Goal: Navigation & Orientation: Find specific page/section

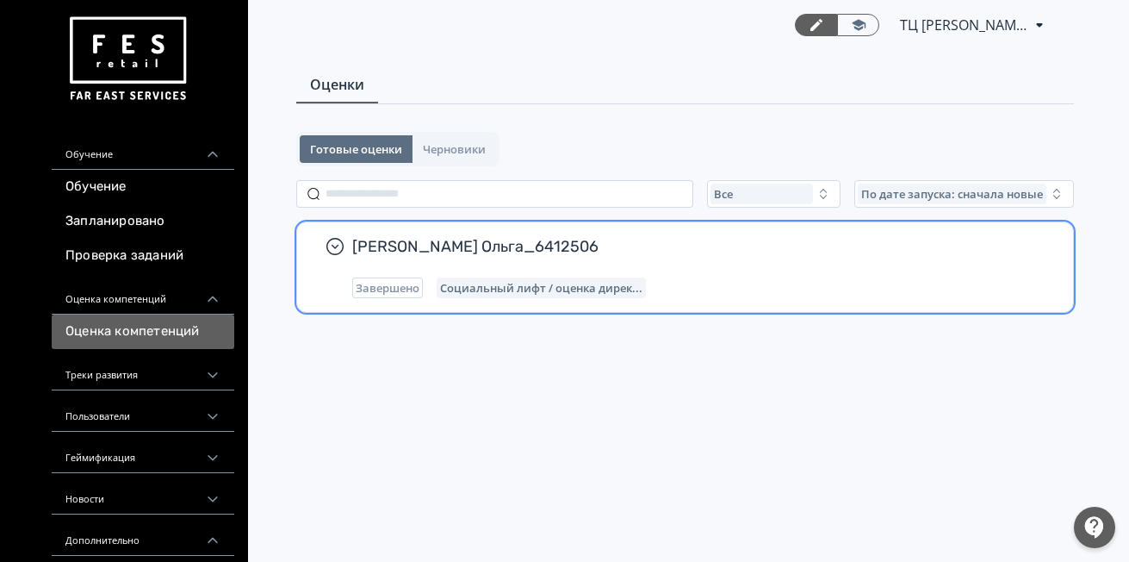
click at [692, 289] on div "Завершено Социальный лифт / оценка дирек..." at bounding box center [698, 287] width 693 height 21
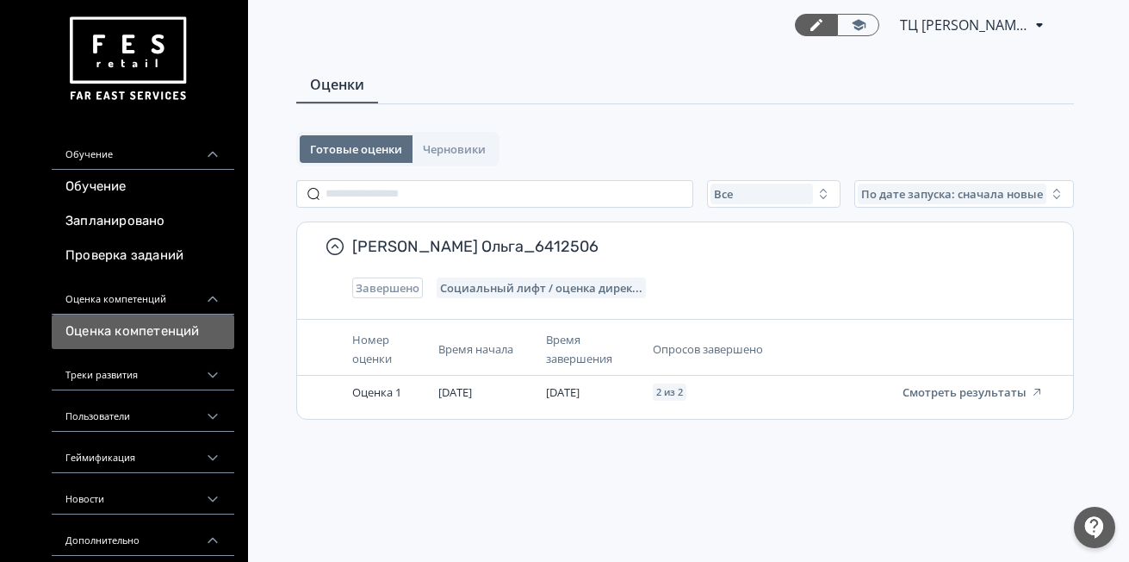
click at [446, 133] on div "Готовые оценки Черновики" at bounding box center [397, 149] width 203 height 34
click at [93, 382] on div "Треки развития" at bounding box center [143, 369] width 183 height 41
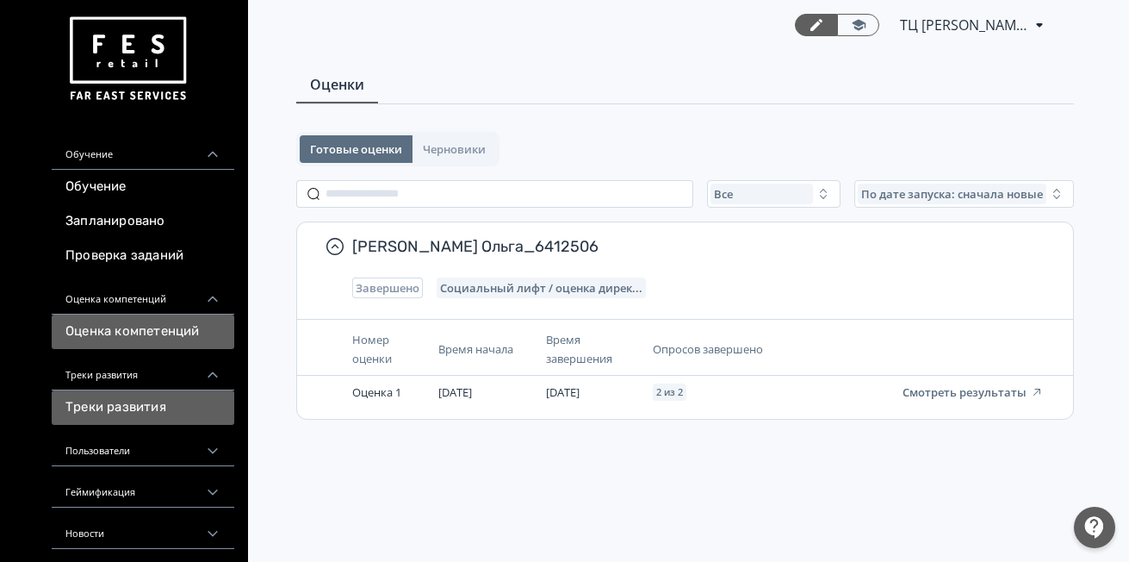
click at [104, 406] on link "Треки развития" at bounding box center [143, 407] width 183 height 34
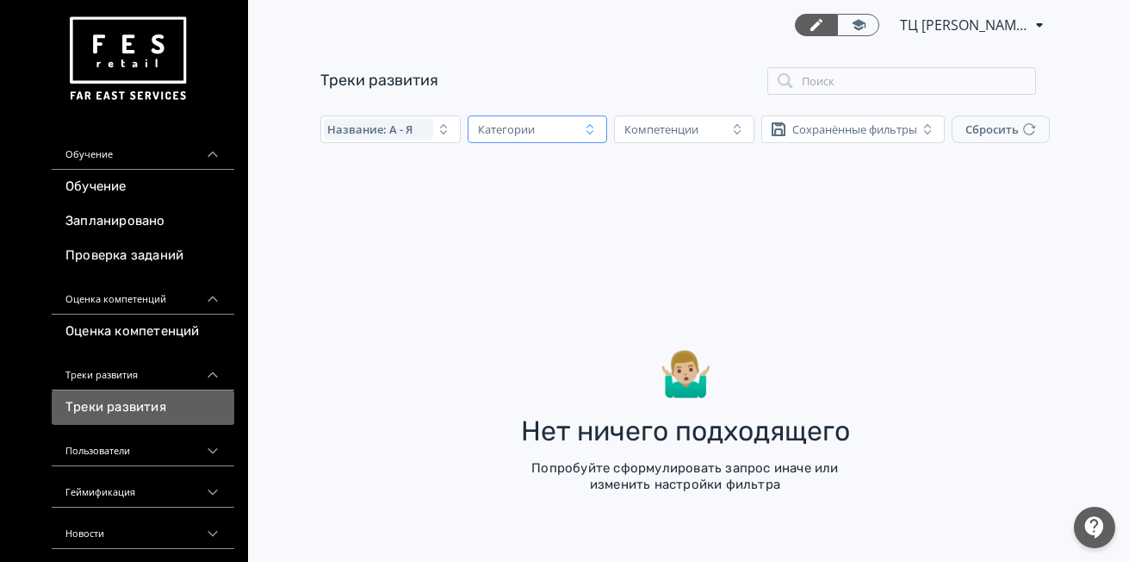
click at [583, 135] on icon "button" at bounding box center [590, 129] width 14 height 14
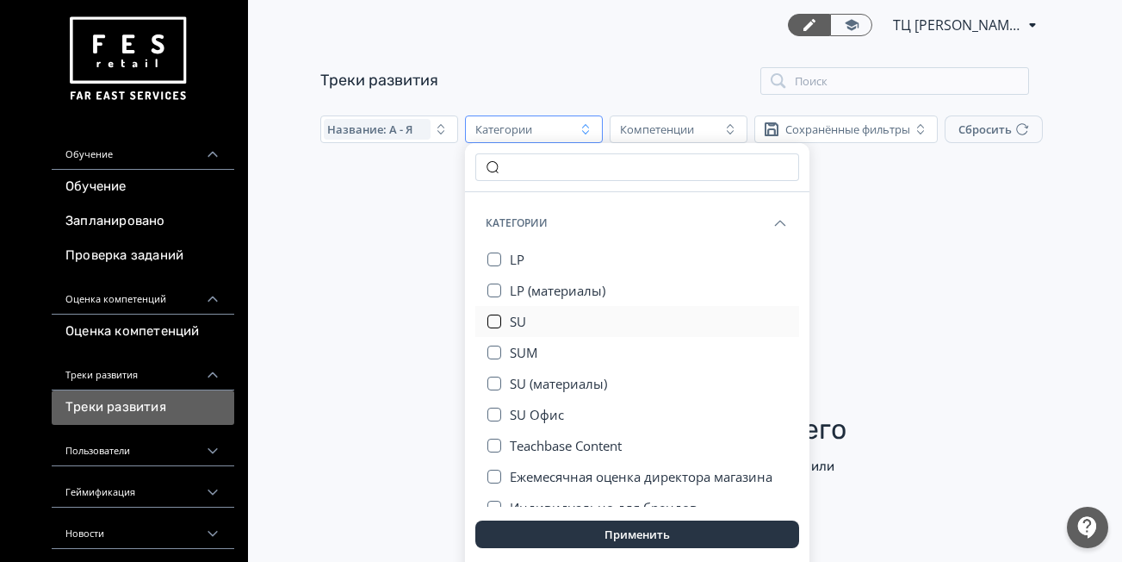
click at [494, 317] on button "button" at bounding box center [494, 321] width 14 height 14
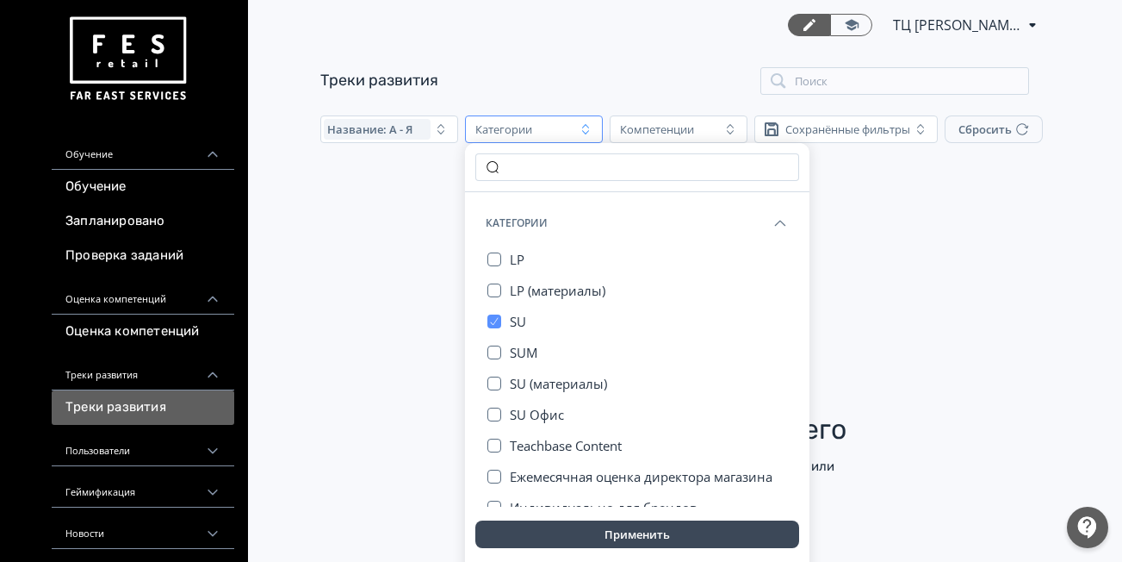
click at [632, 537] on button "Применить" at bounding box center [637, 534] width 324 height 28
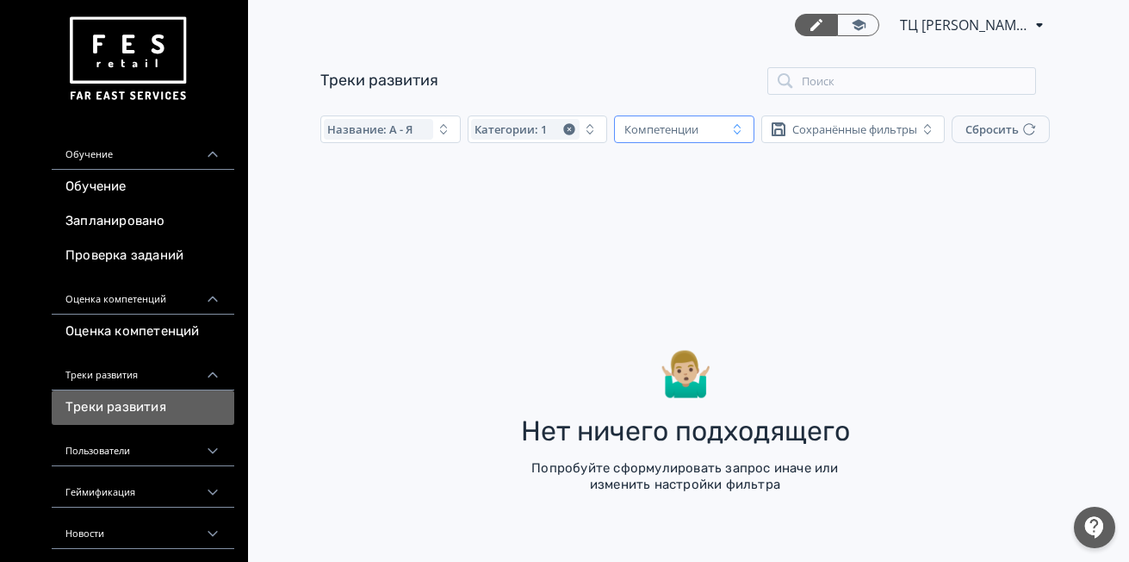
click at [692, 135] on div "Компетенции" at bounding box center [661, 129] width 74 height 14
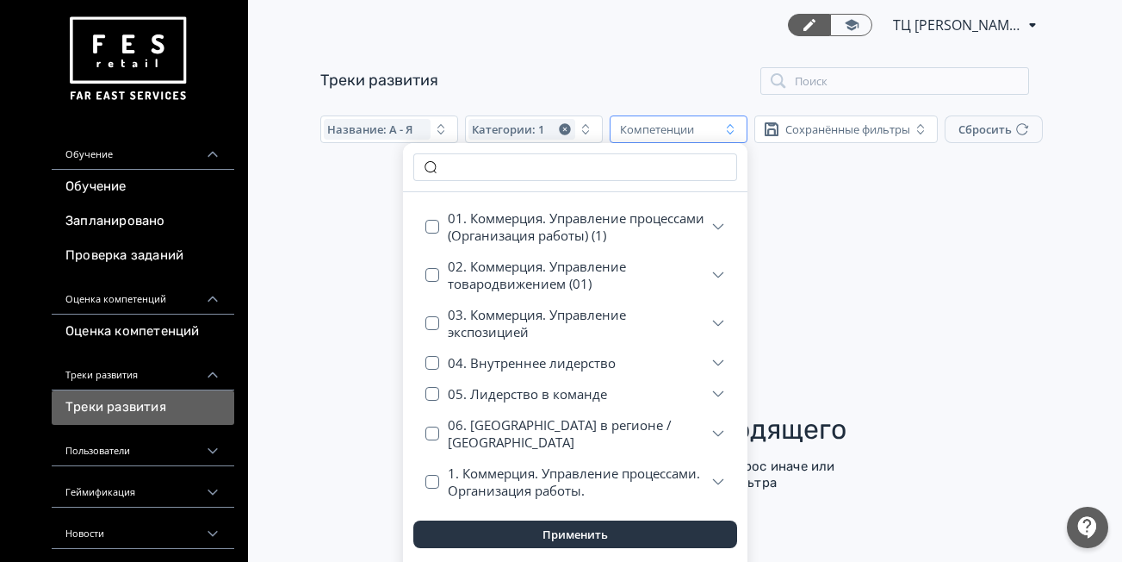
click at [692, 135] on div "Компетенции" at bounding box center [657, 129] width 74 height 14
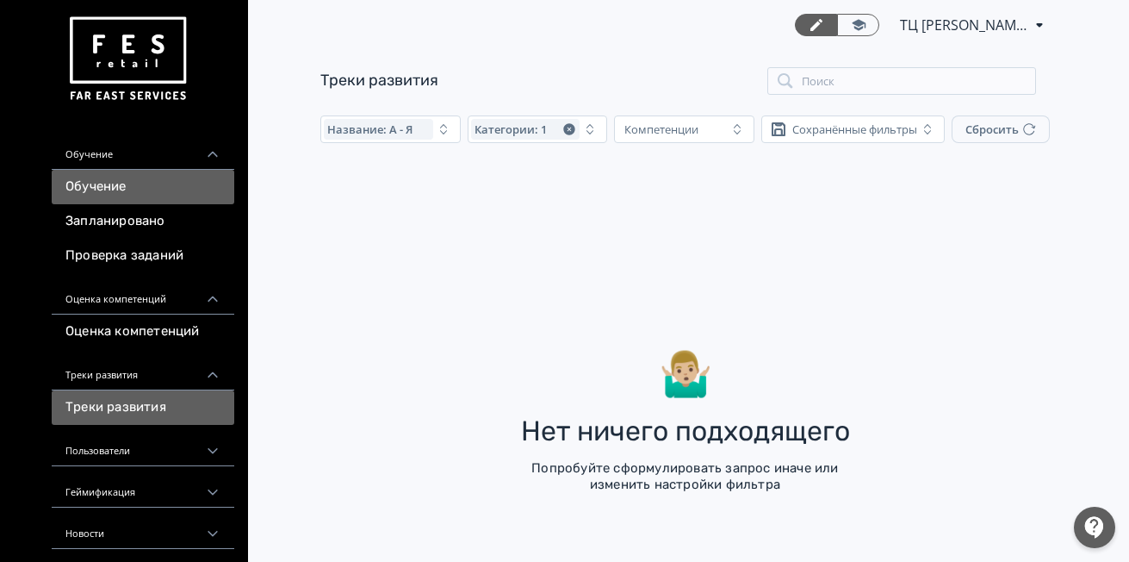
click at [84, 180] on link "Обучение" at bounding box center [143, 187] width 183 height 34
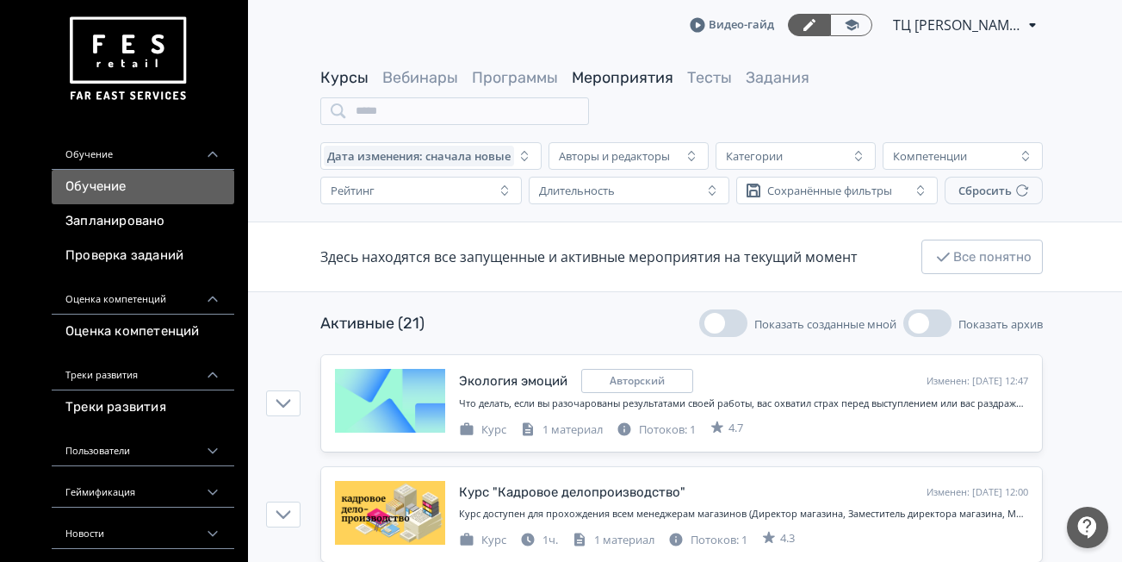
click at [652, 76] on link "Мероприятия" at bounding box center [623, 77] width 102 height 19
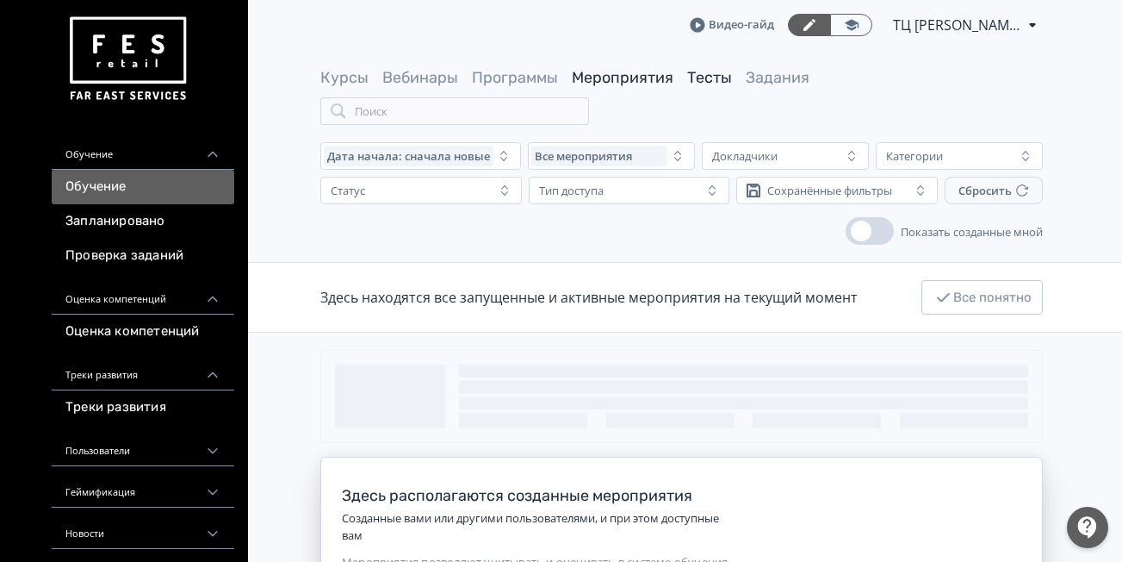
click at [693, 76] on link "Тесты" at bounding box center [709, 77] width 45 height 19
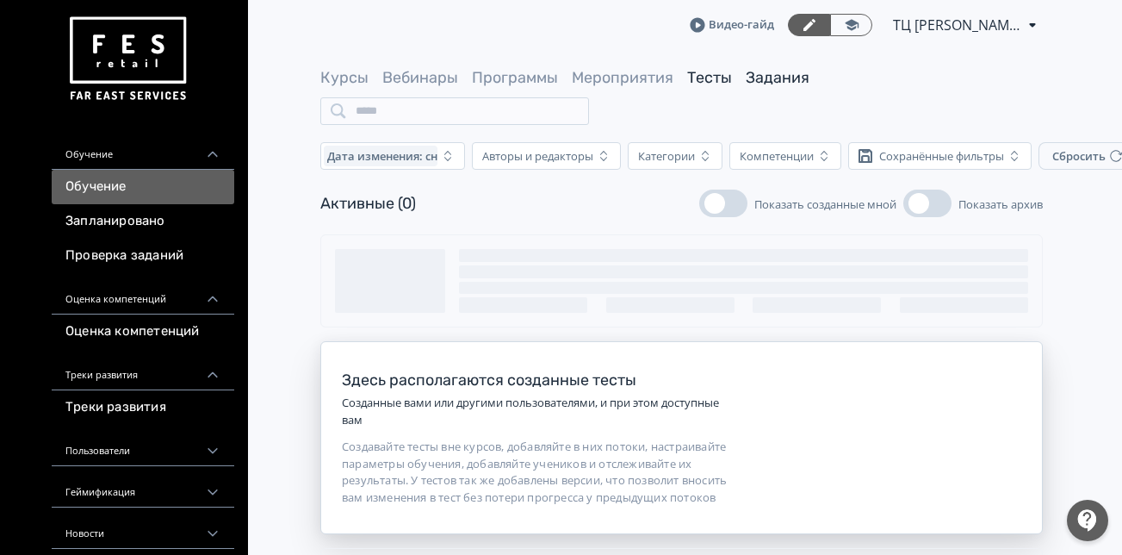
click at [771, 76] on link "Задания" at bounding box center [778, 77] width 64 height 19
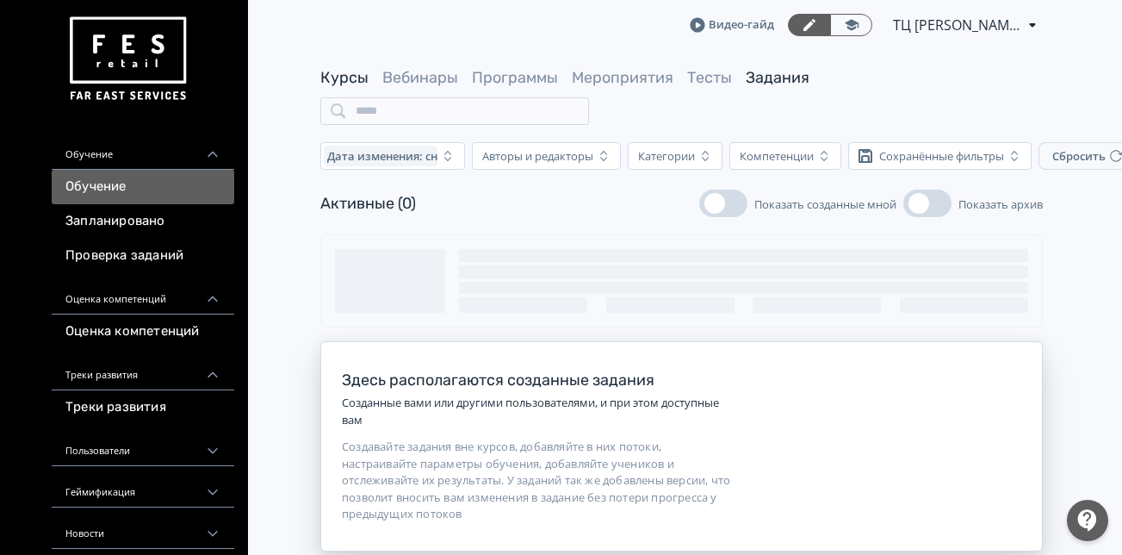
click at [343, 78] on link "Курсы" at bounding box center [344, 77] width 48 height 19
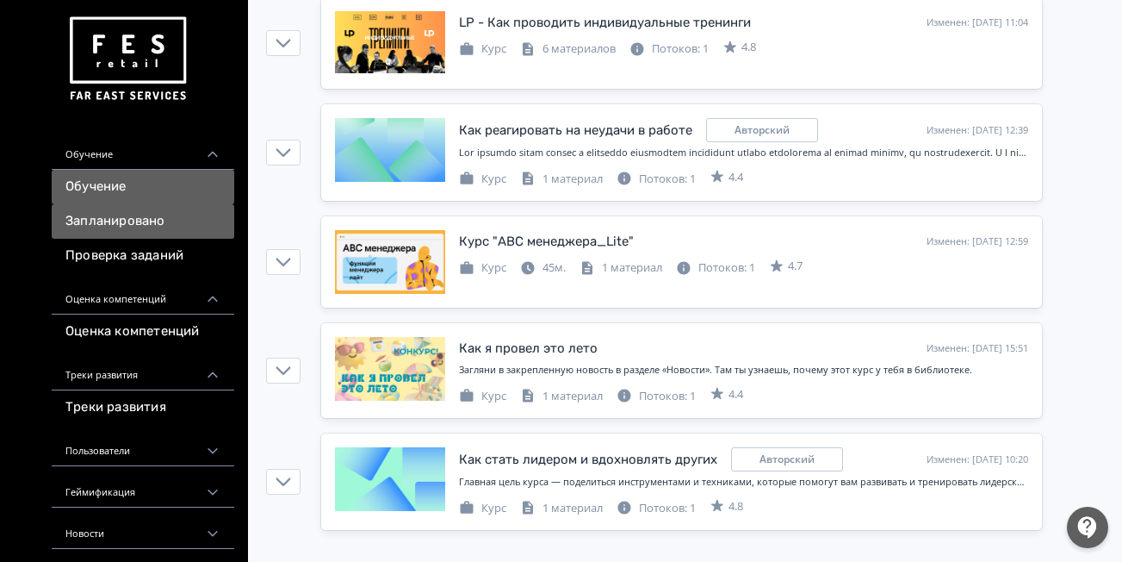
click at [116, 219] on link "Запланировано" at bounding box center [143, 221] width 183 height 34
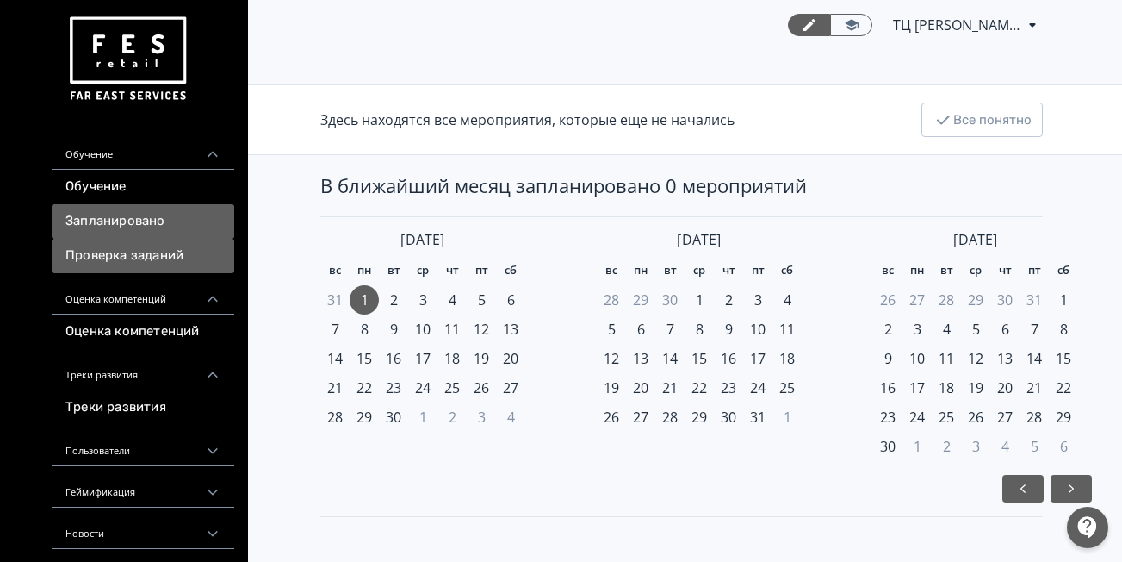
click at [116, 251] on link "Проверка заданий" at bounding box center [143, 256] width 183 height 34
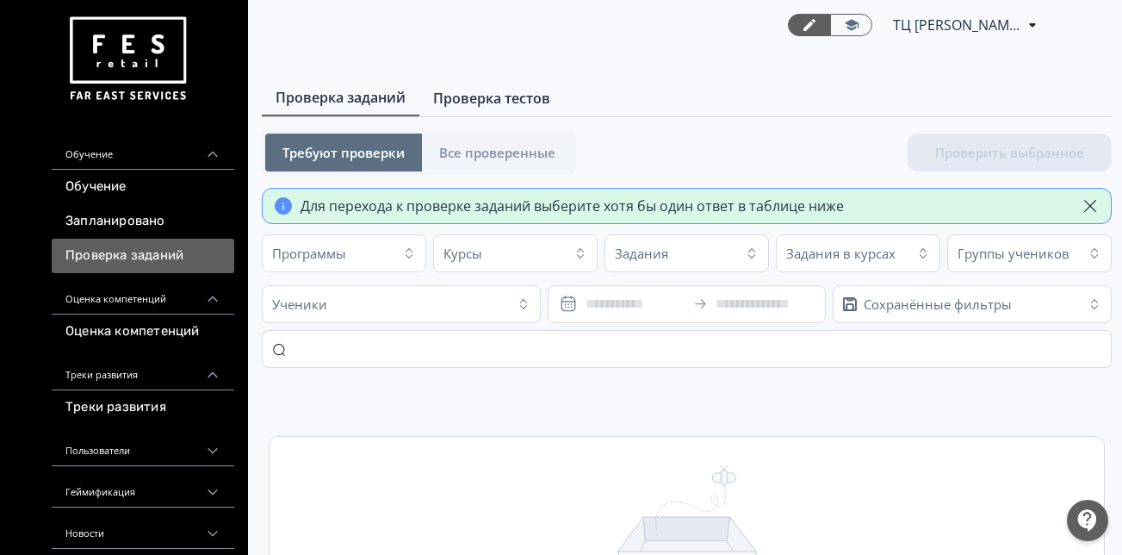
click at [484, 95] on span "Проверка тестов" at bounding box center [491, 98] width 117 height 21
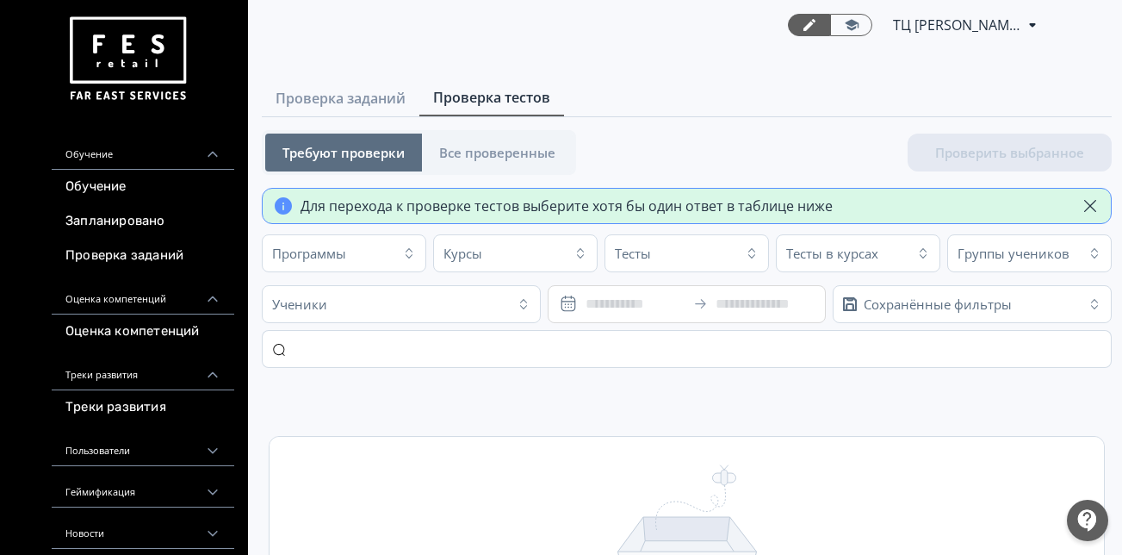
click at [121, 444] on div "Пользователи" at bounding box center [143, 445] width 183 height 41
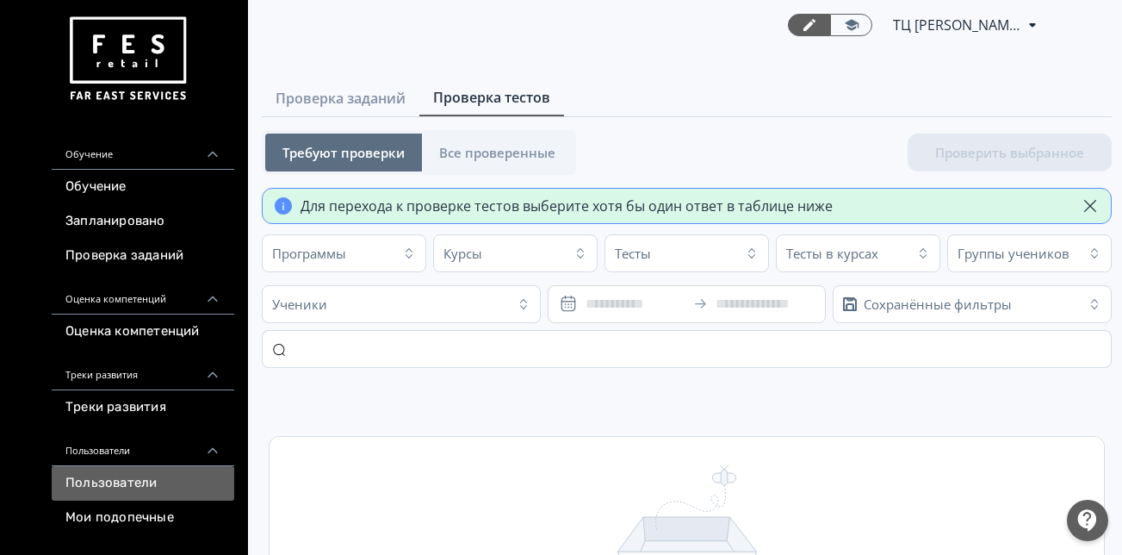
click at [126, 479] on link "Пользователи" at bounding box center [143, 483] width 183 height 34
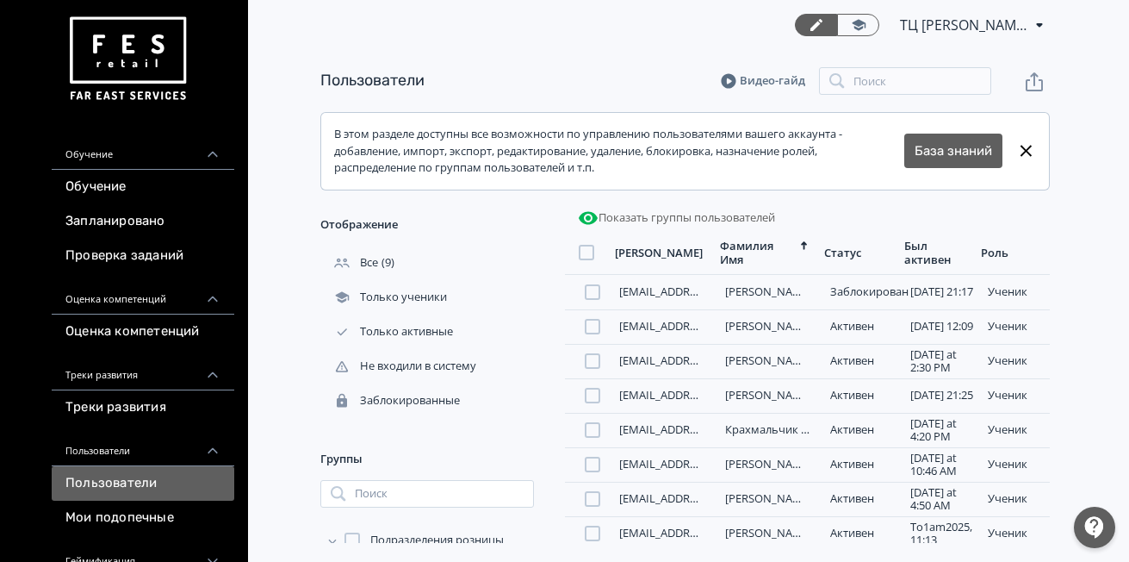
click at [595, 220] on icon "button" at bounding box center [588, 217] width 19 height 13
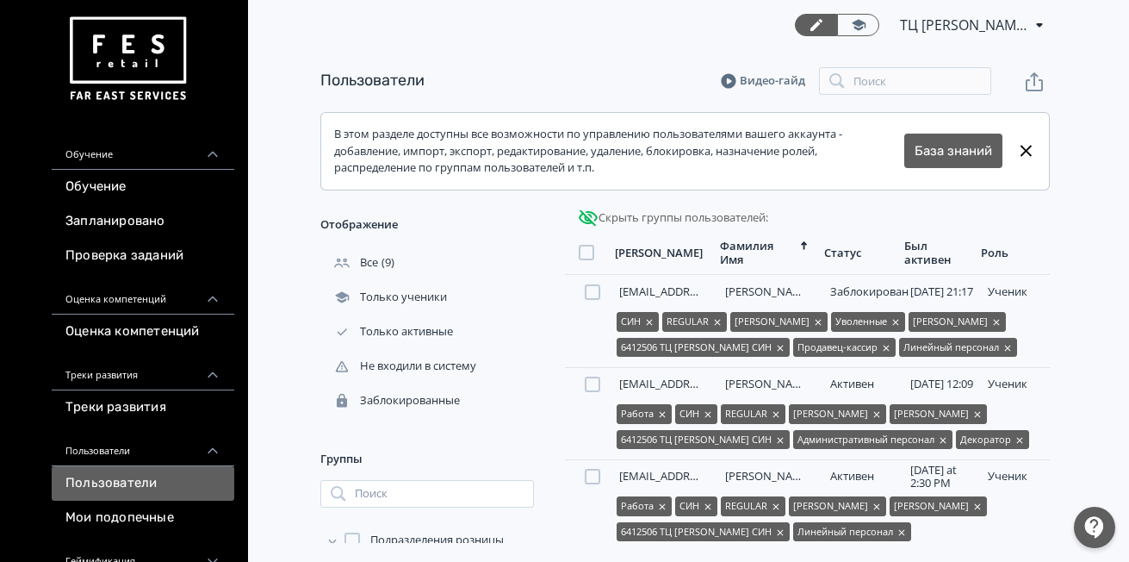
click at [595, 220] on icon "button" at bounding box center [588, 217] width 19 height 16
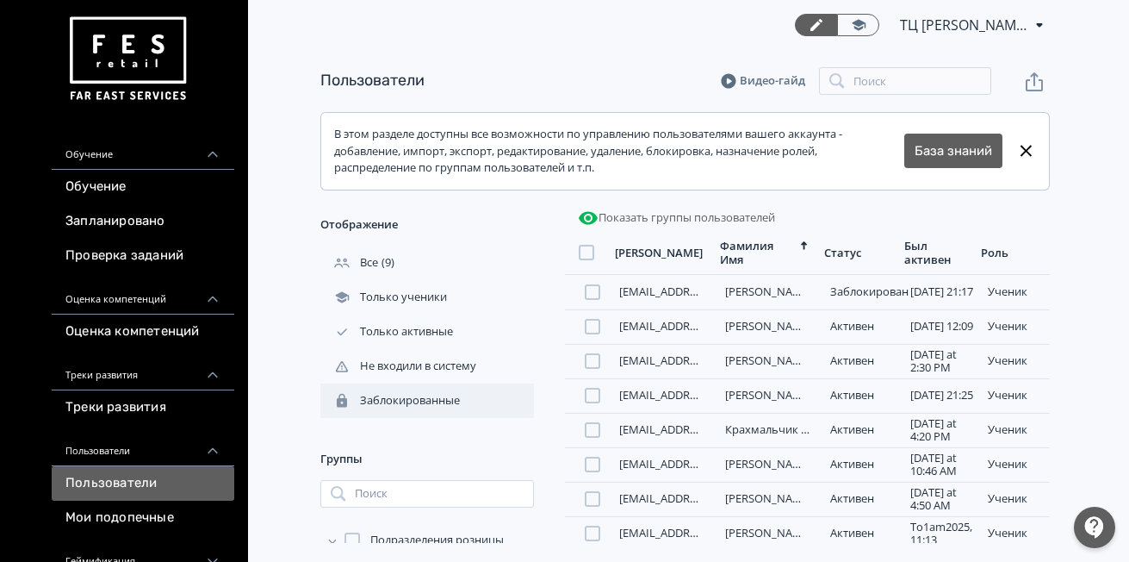
click at [430, 405] on div "Заблокированные" at bounding box center [391, 401] width 143 height 16
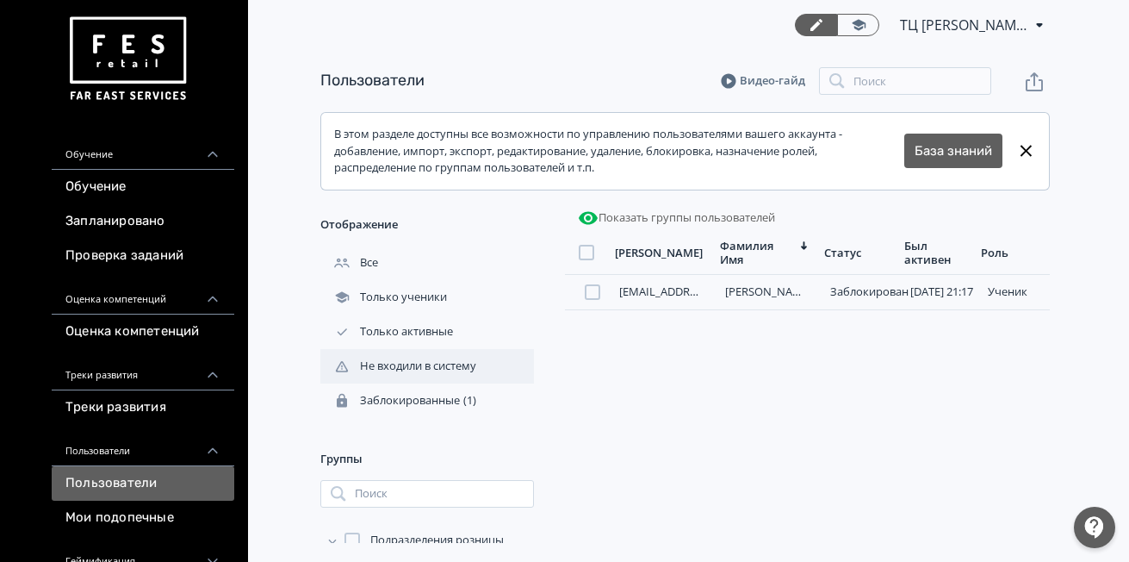
click at [433, 369] on div "Не входили в систему" at bounding box center [399, 366] width 159 height 16
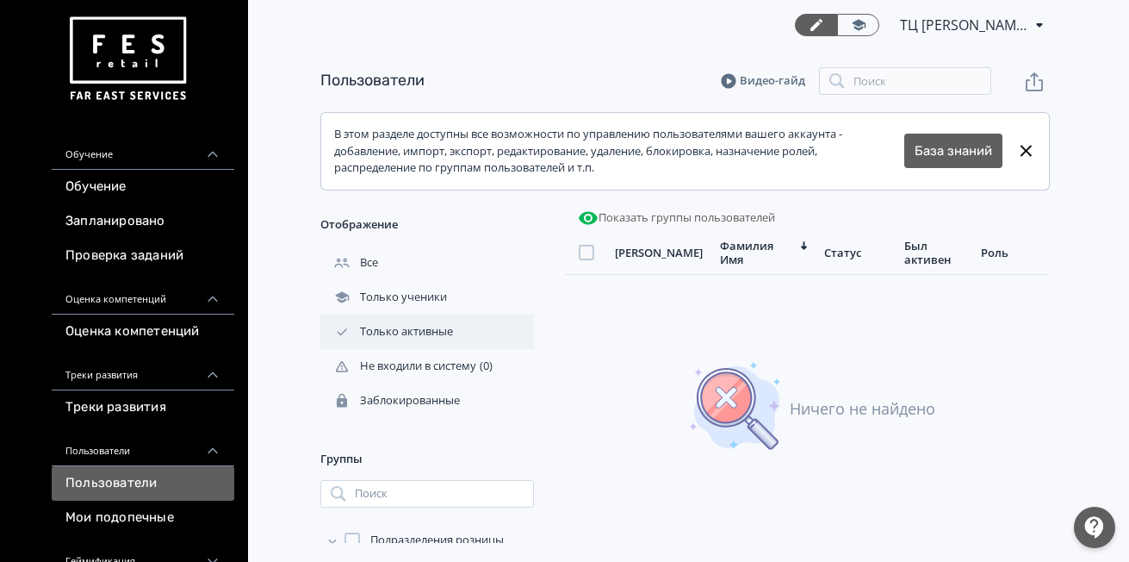
click at [431, 329] on div "Только активные" at bounding box center [388, 332] width 136 height 16
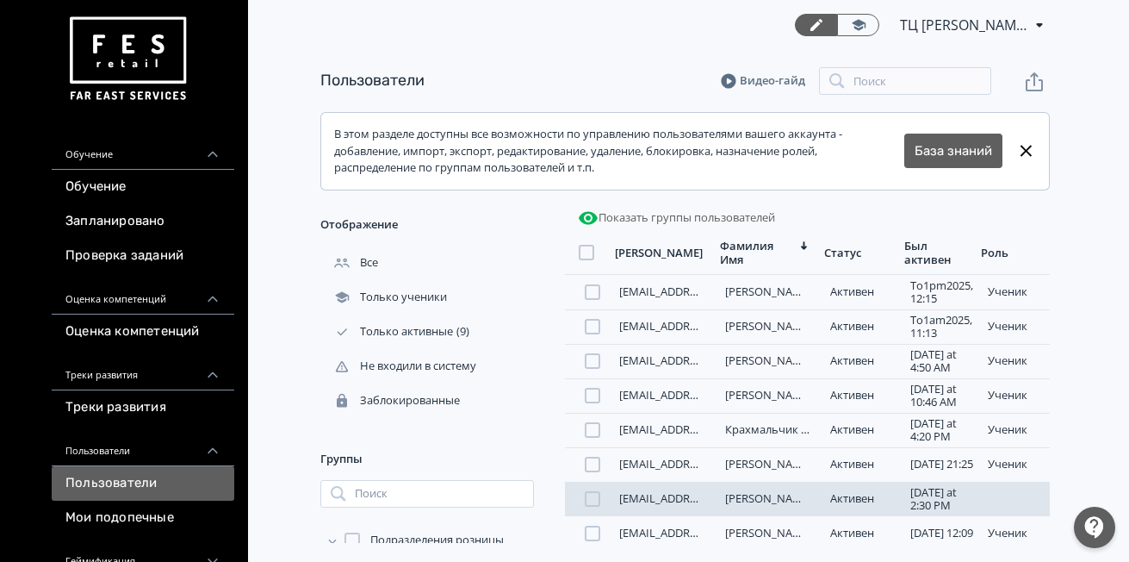
scroll to position [78, 0]
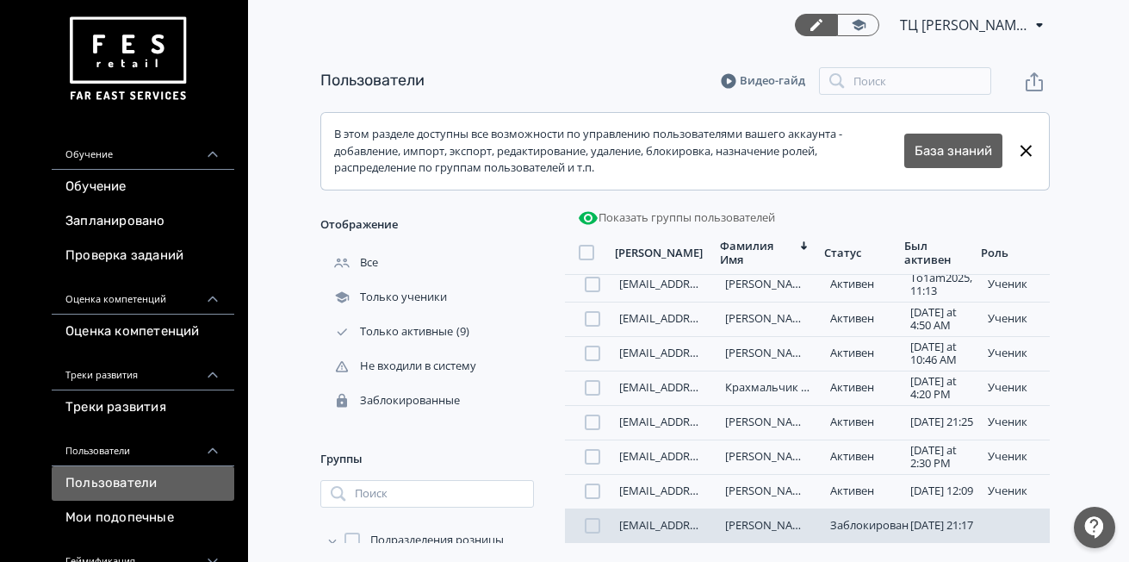
click at [585, 522] on div at bounding box center [593, 526] width 16 height 16
